Goal: Transaction & Acquisition: Purchase product/service

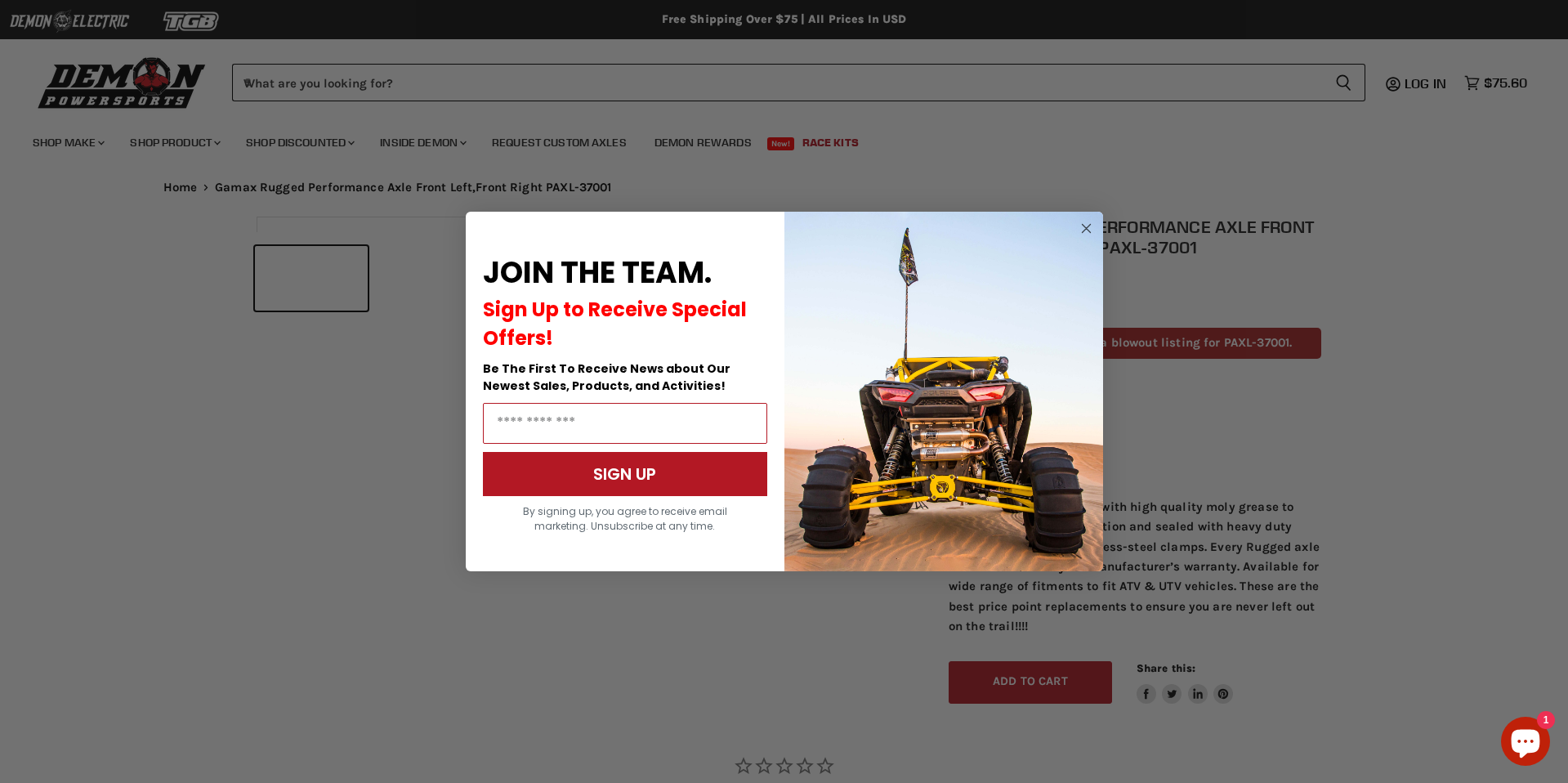
scroll to position [783, 0]
